Goal: Information Seeking & Learning: Learn about a topic

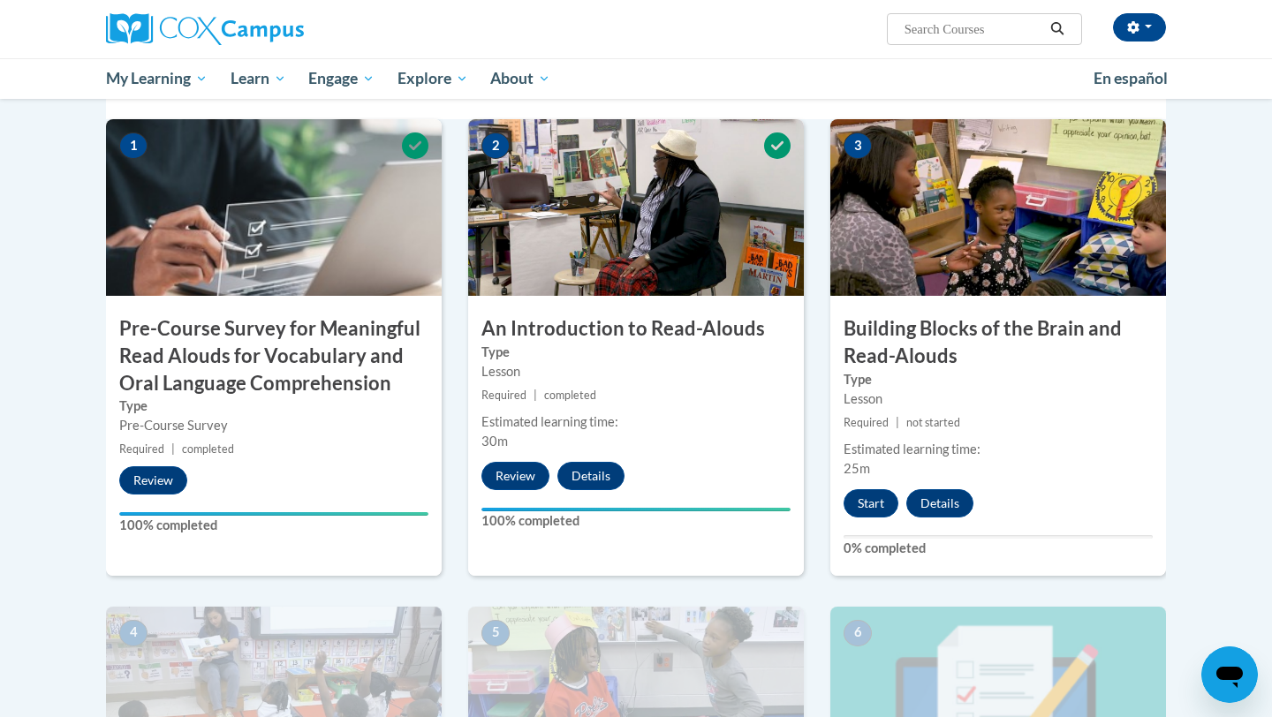
scroll to position [443, 0]
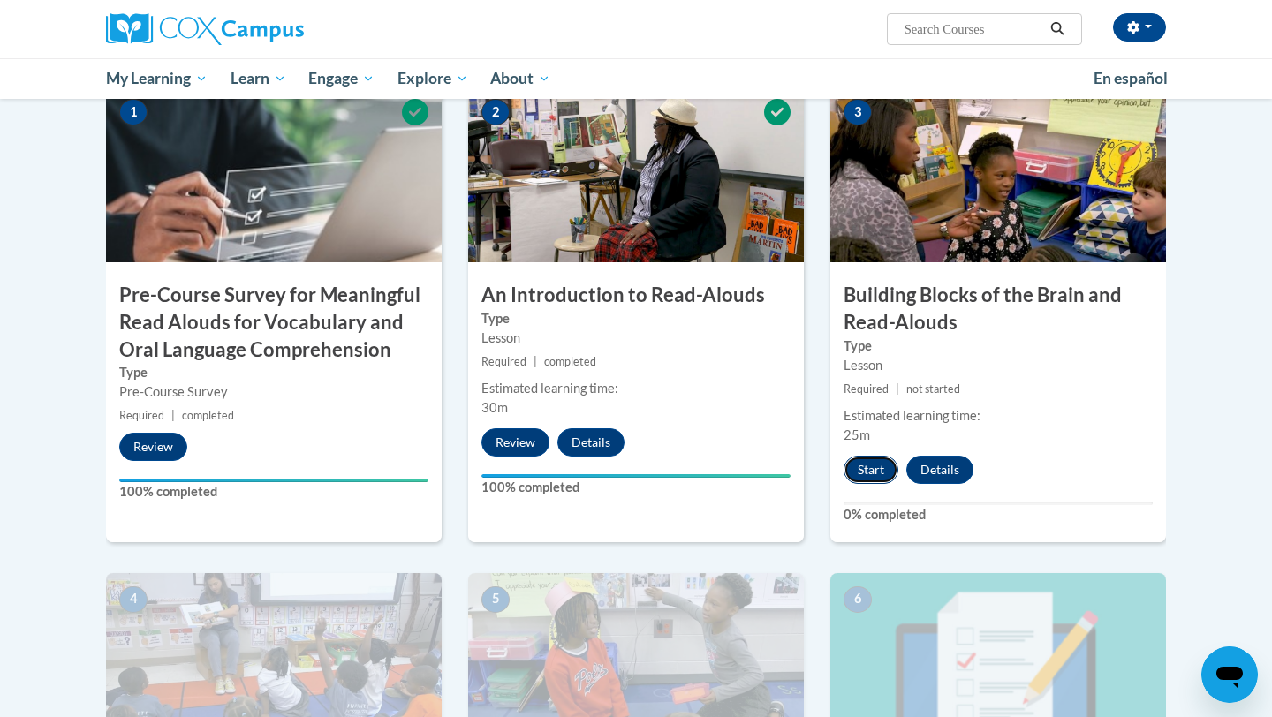
click at [872, 464] on button "Start" at bounding box center [871, 470] width 55 height 28
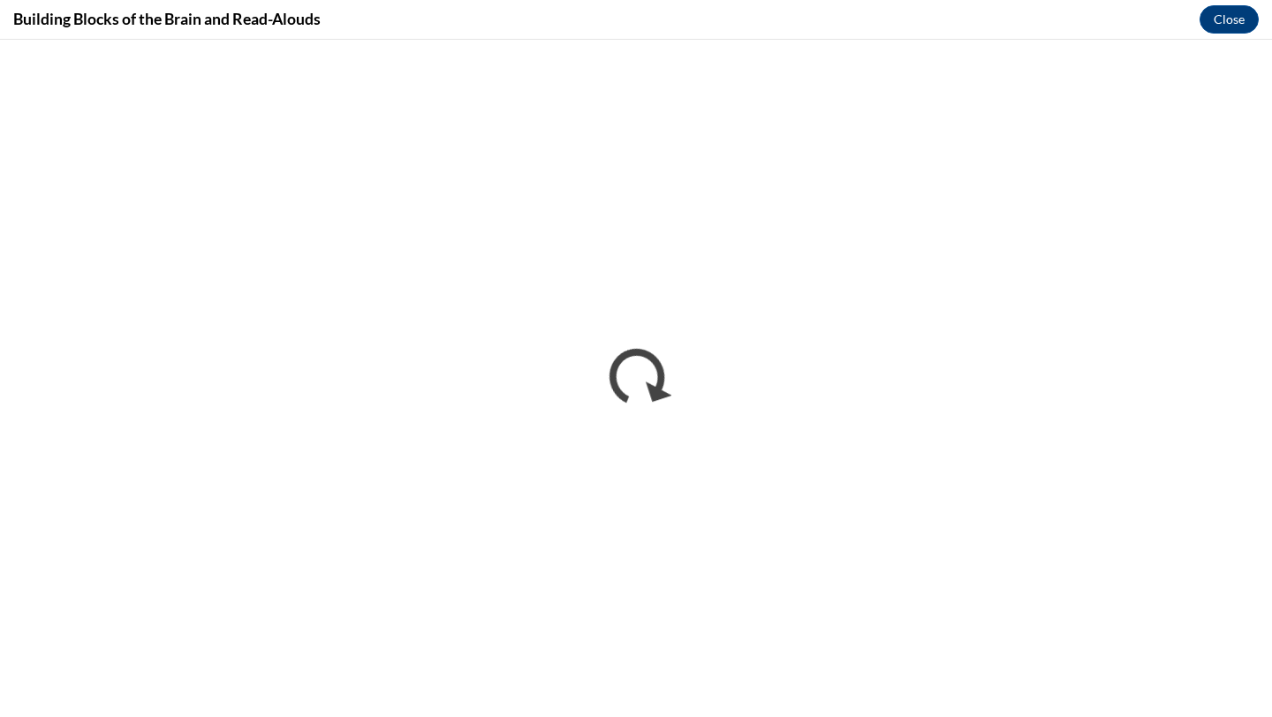
scroll to position [0, 0]
